Goal: Information Seeking & Learning: Find specific fact

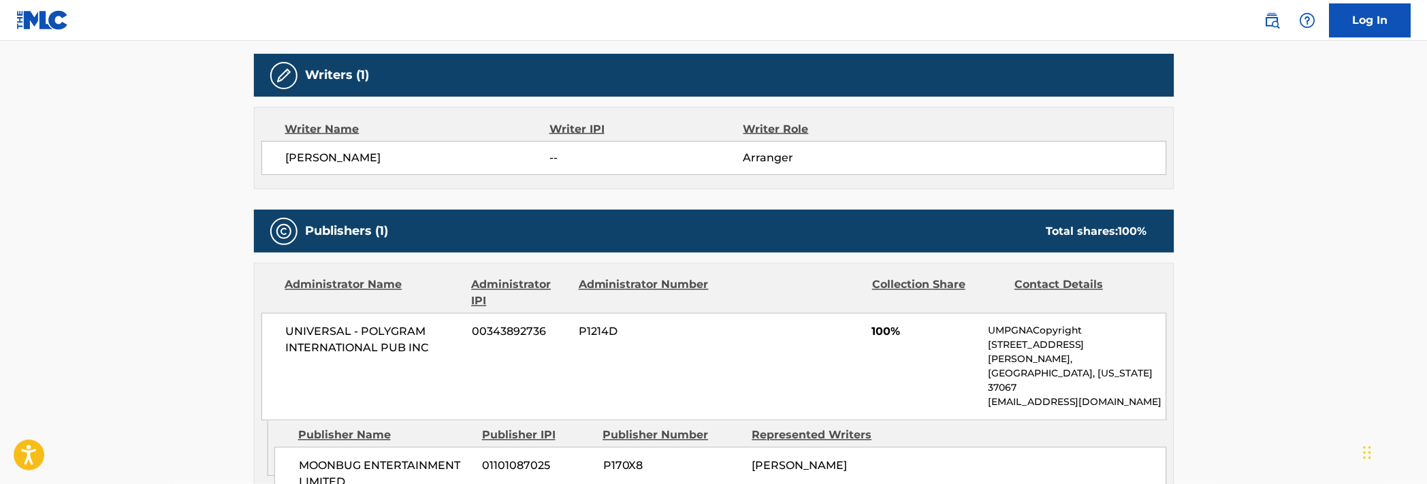
scroll to position [426, 0]
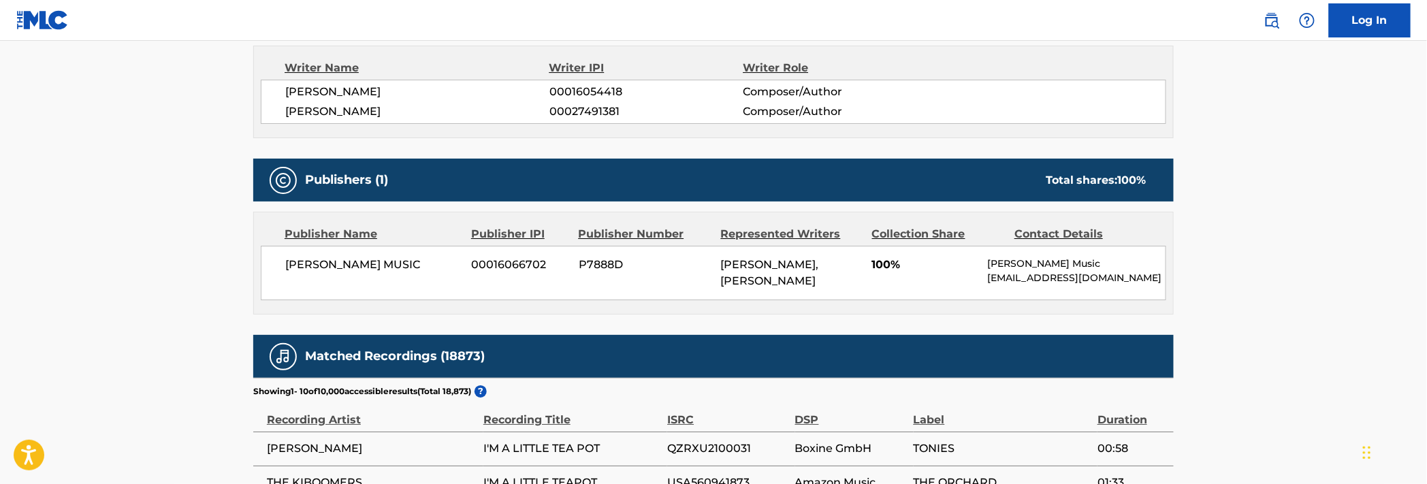
scroll to position [1852, 0]
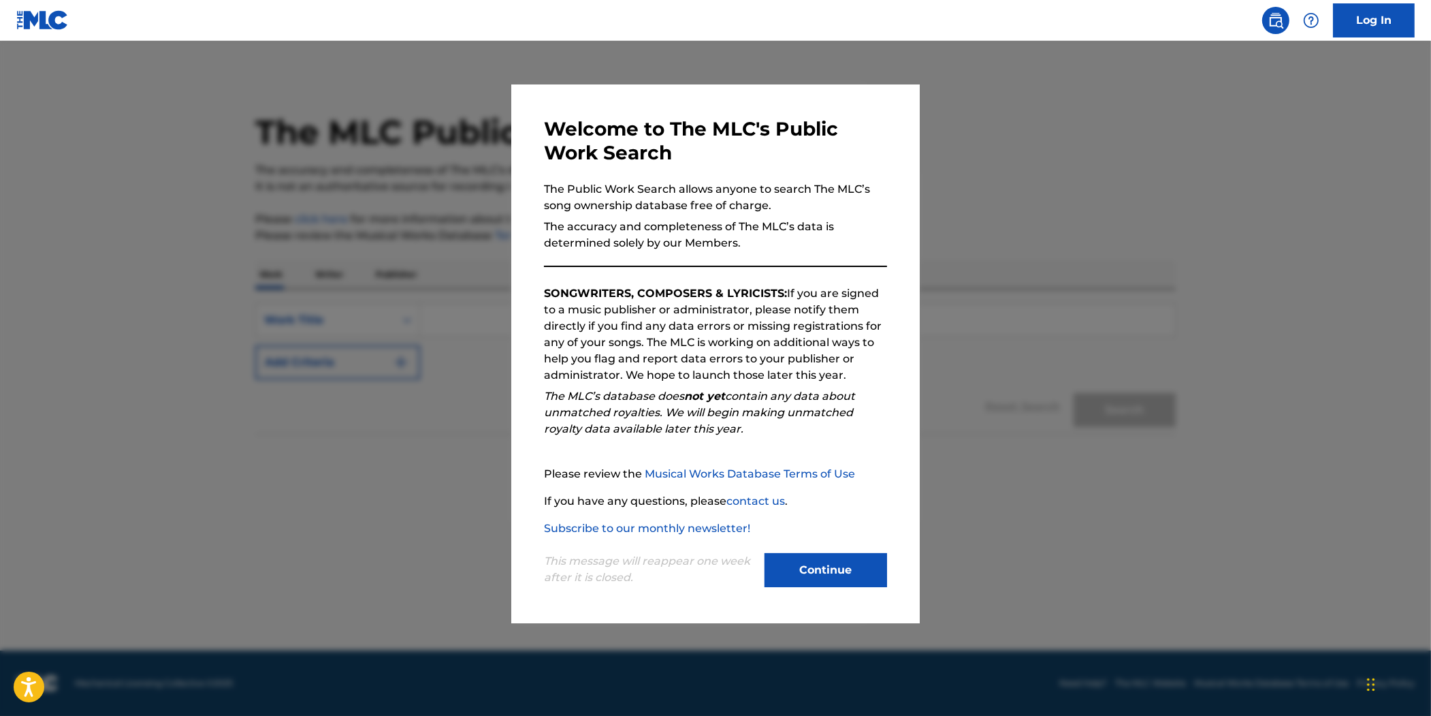
click at [843, 575] on button "Continue" at bounding box center [826, 570] width 123 height 34
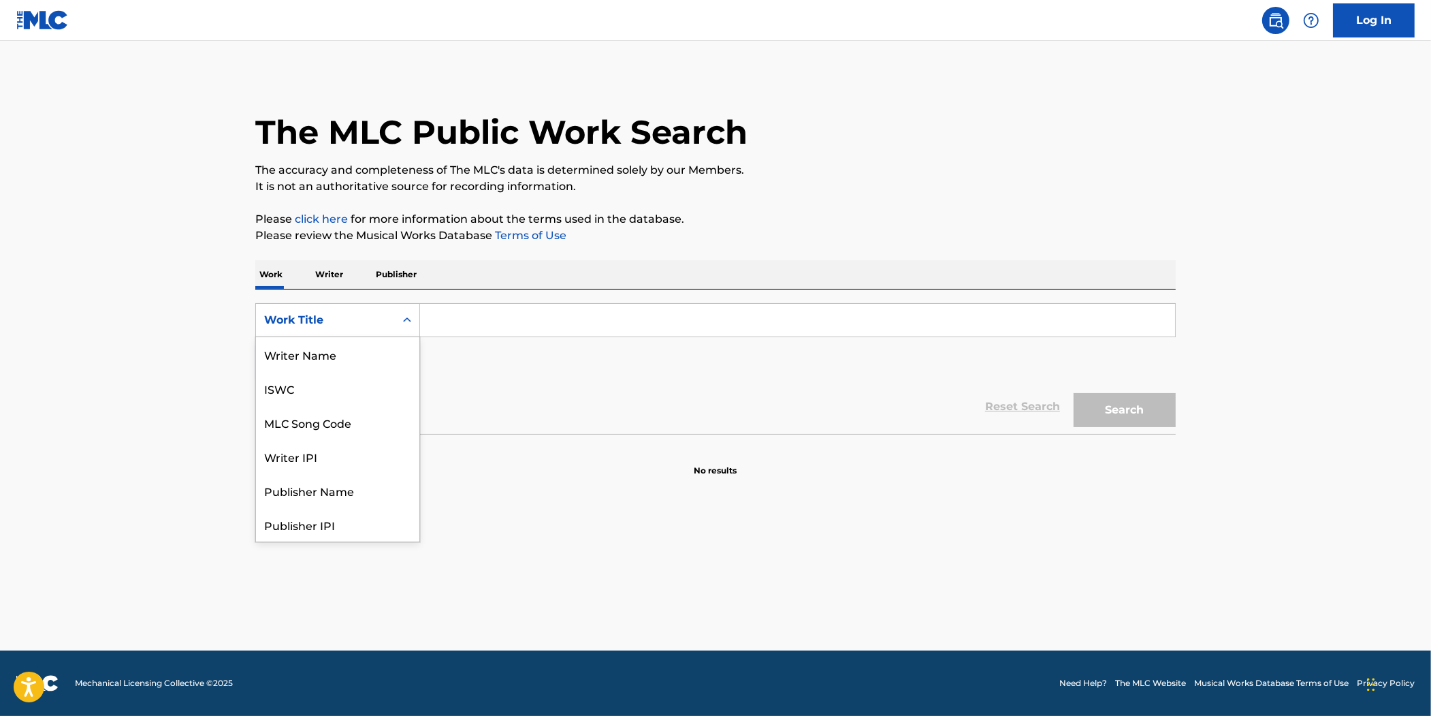
scroll to position [68, 0]
click at [392, 304] on div "Work Title" at bounding box center [337, 320] width 165 height 34
click at [371, 345] on div "MLC Song Code" at bounding box center [337, 354] width 163 height 34
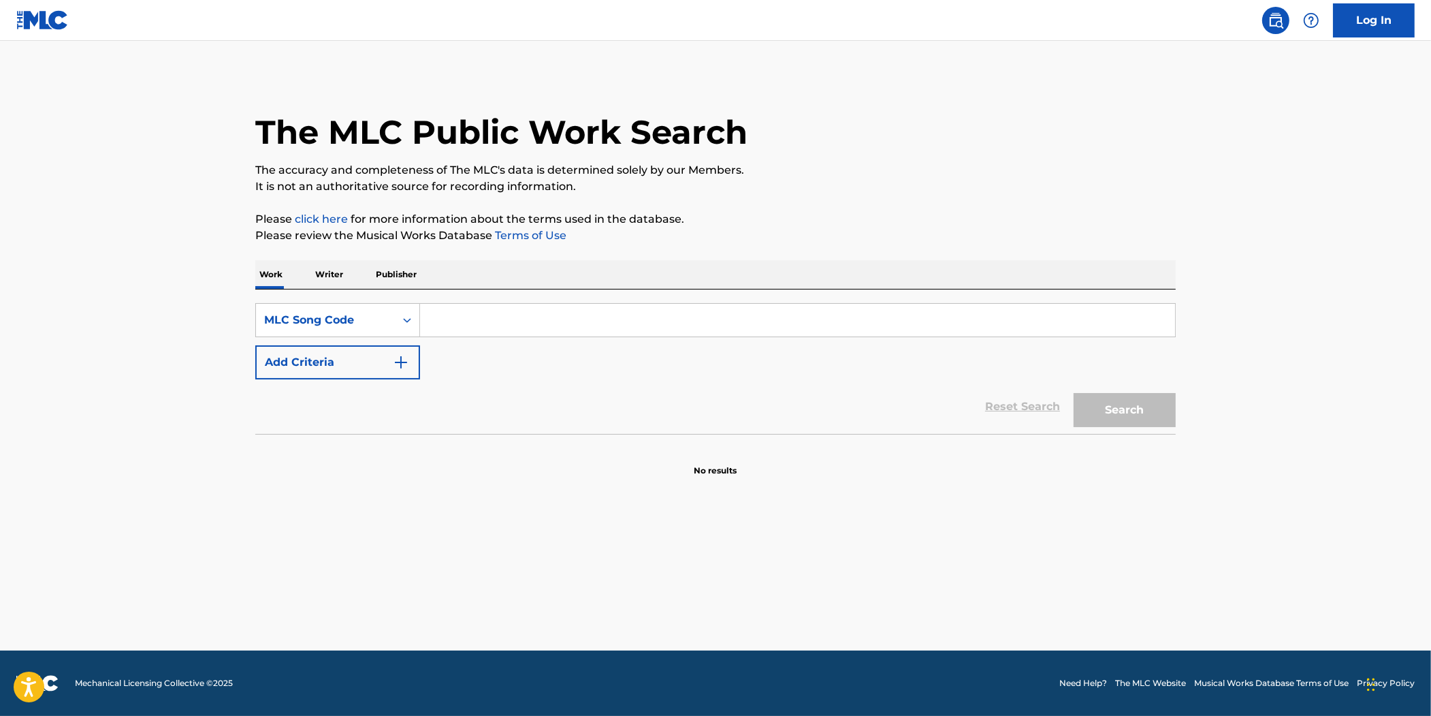
click at [452, 328] on input "Search Form" at bounding box center [797, 320] width 755 height 33
paste input "CVD44R"
type input "CVD44R"
click at [1111, 423] on button "Search" at bounding box center [1125, 410] width 102 height 34
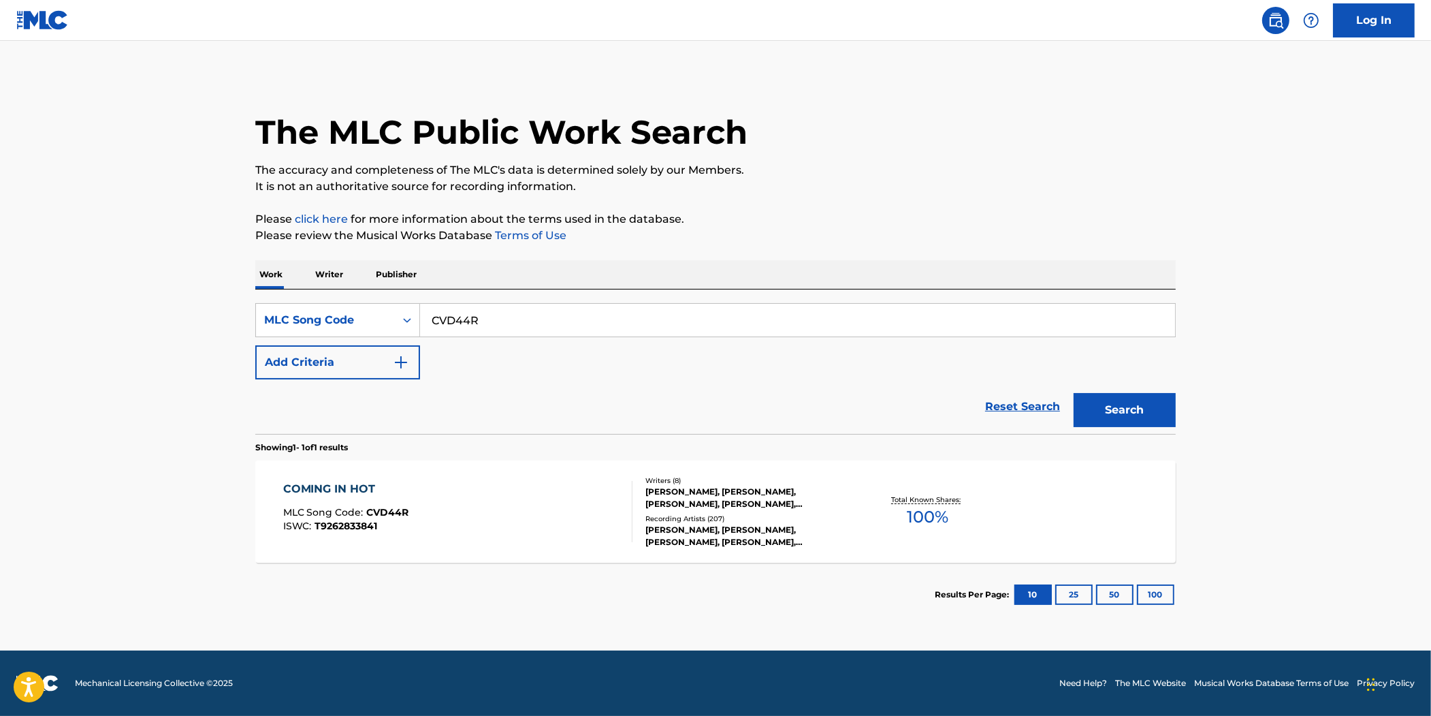
click at [525, 490] on div "COMING IN HOT MLC Song Code : CVD44R ISWC : T9262833841" at bounding box center [458, 511] width 350 height 61
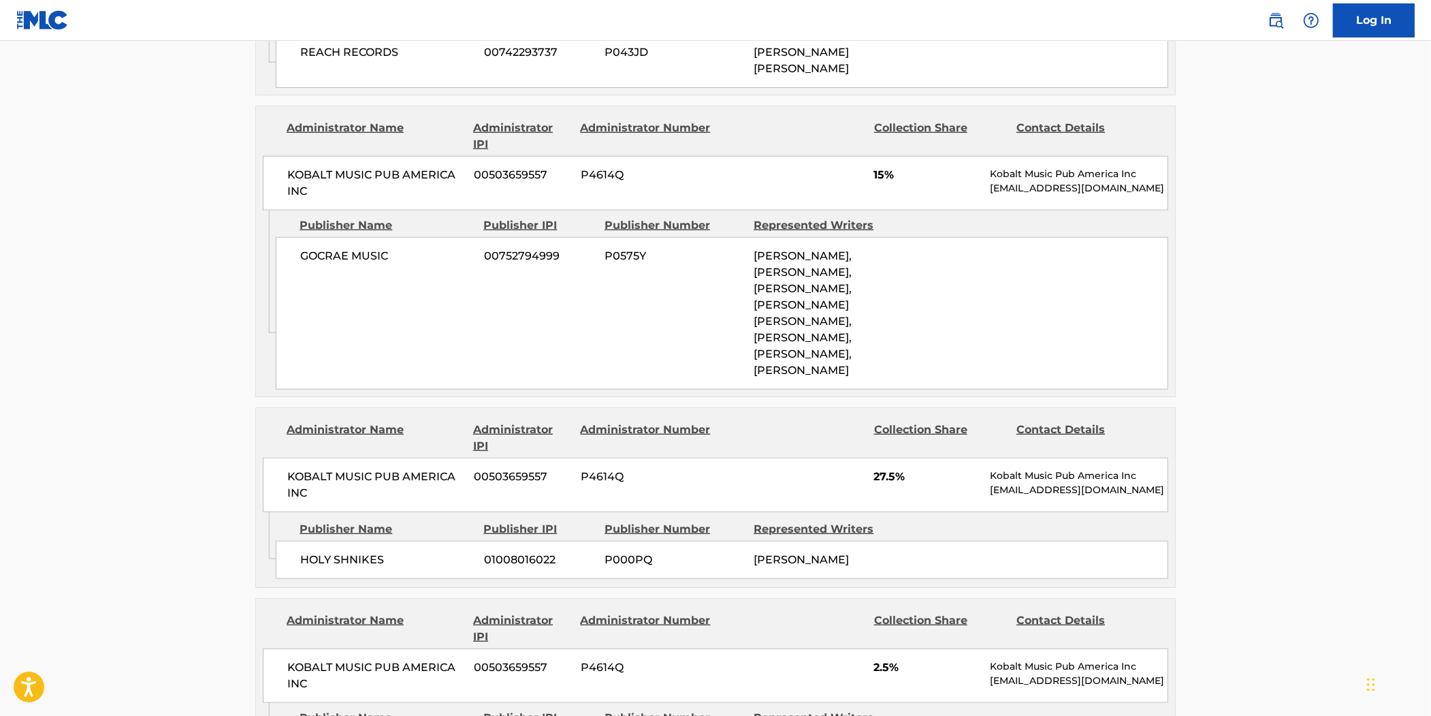
scroll to position [1678, 0]
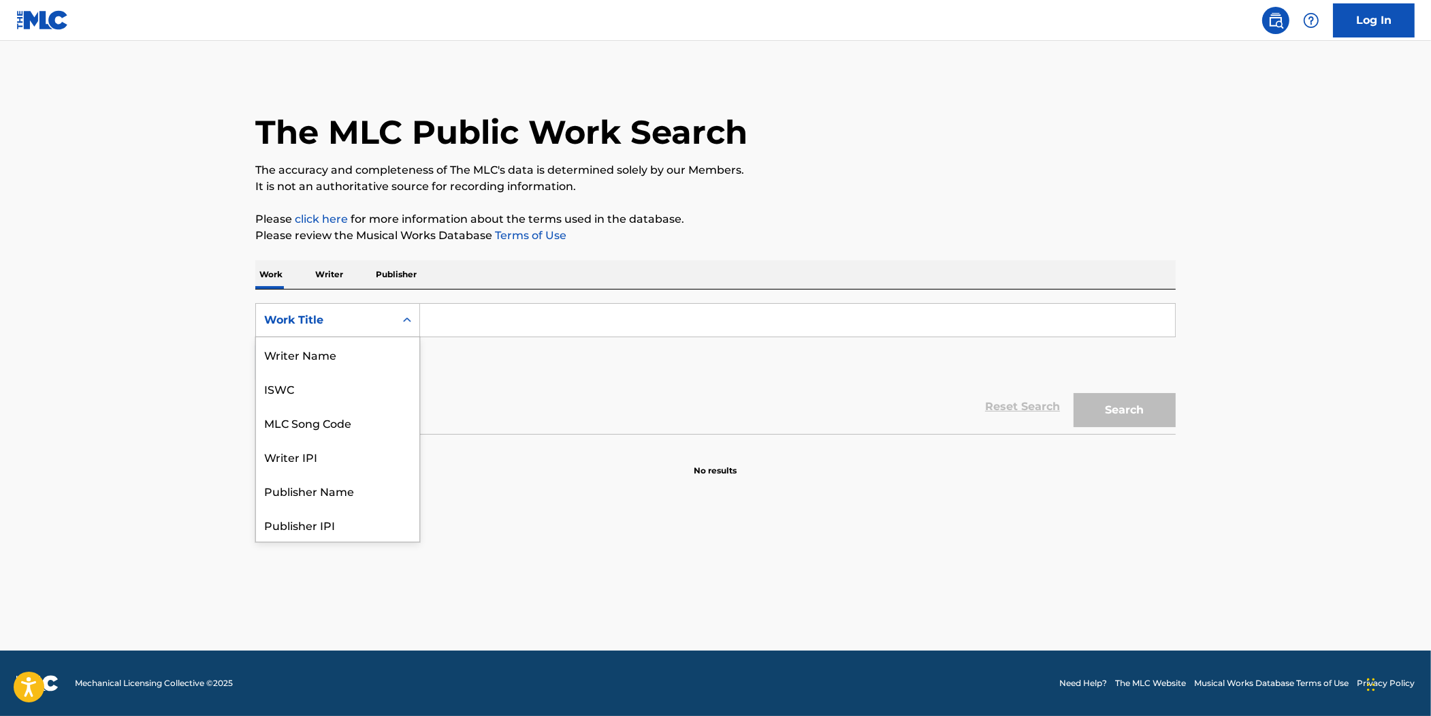
scroll to position [68, 0]
click at [339, 323] on div "Work Title" at bounding box center [325, 320] width 123 height 16
click at [335, 368] on div "MLC Song Code" at bounding box center [337, 354] width 163 height 34
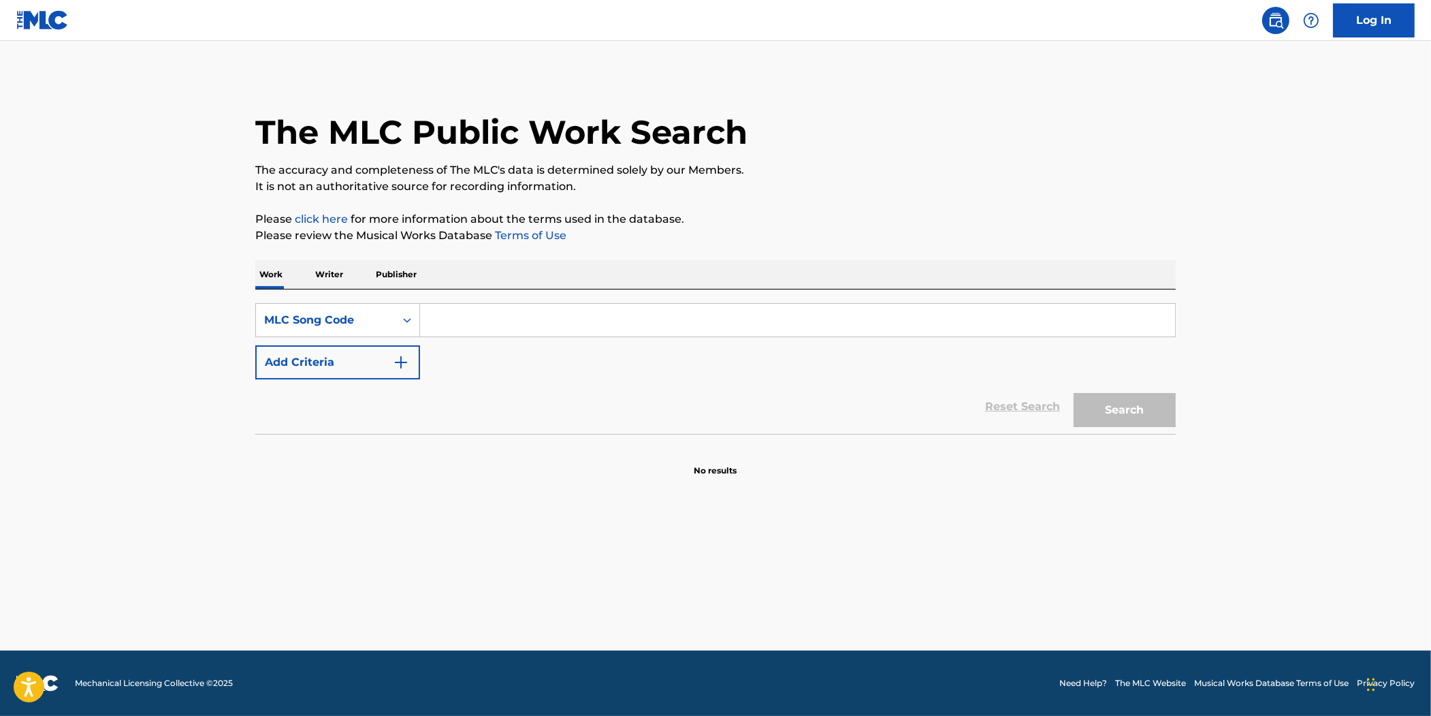
click at [481, 330] on input "Search Form" at bounding box center [797, 320] width 755 height 33
paste input "CVD44R"
type input "CVD44R"
click at [1074, 393] on button "Search" at bounding box center [1125, 410] width 102 height 34
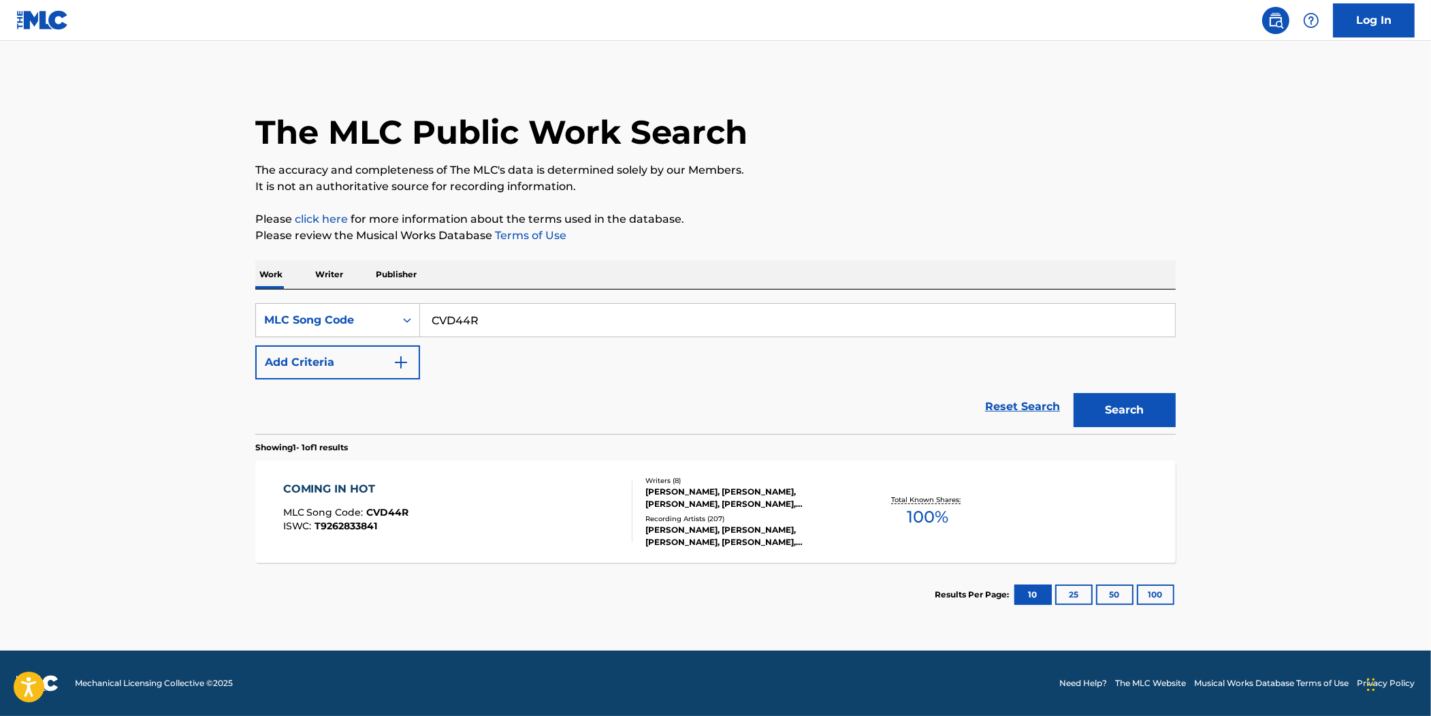
click at [582, 488] on div "COMING IN HOT MLC Song Code : CVD44R ISWC : T9262833841" at bounding box center [458, 511] width 350 height 61
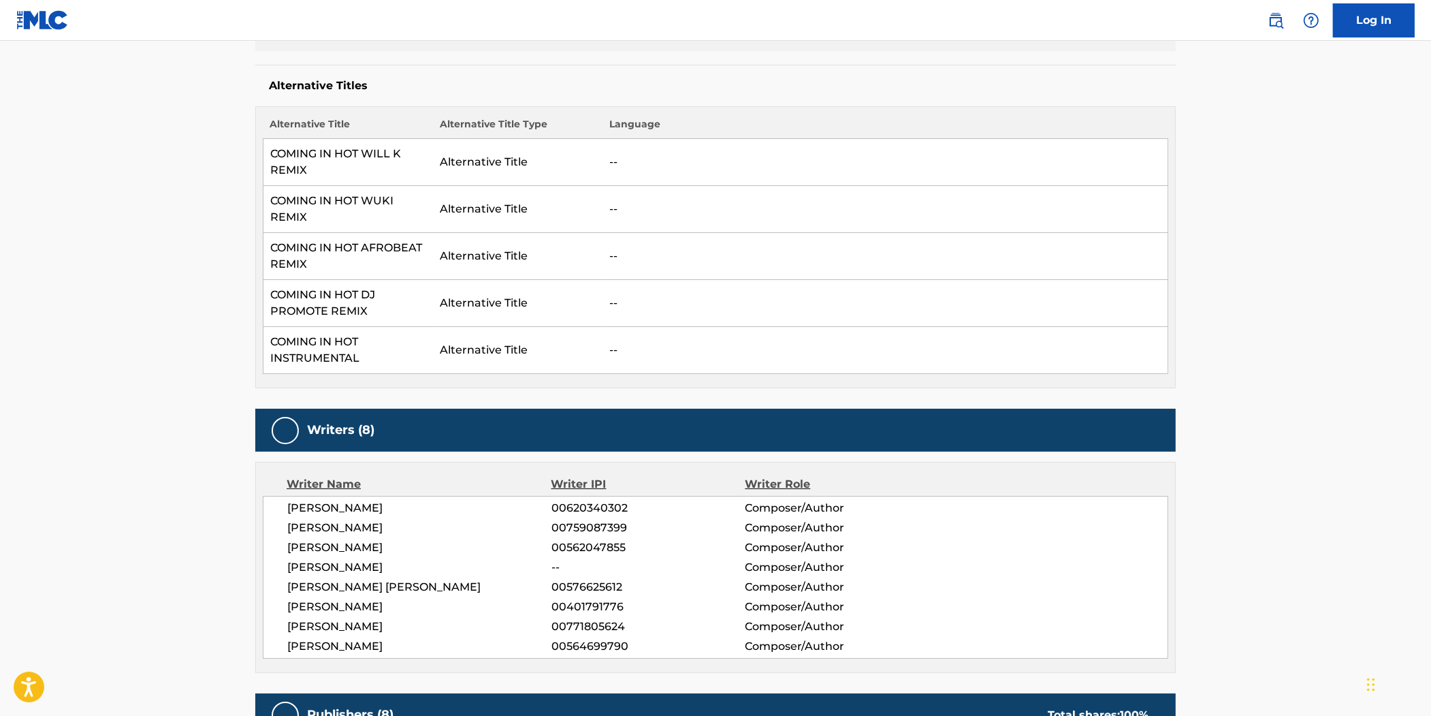
scroll to position [116, 0]
